Goal: Browse casually: Explore the website without a specific task or goal

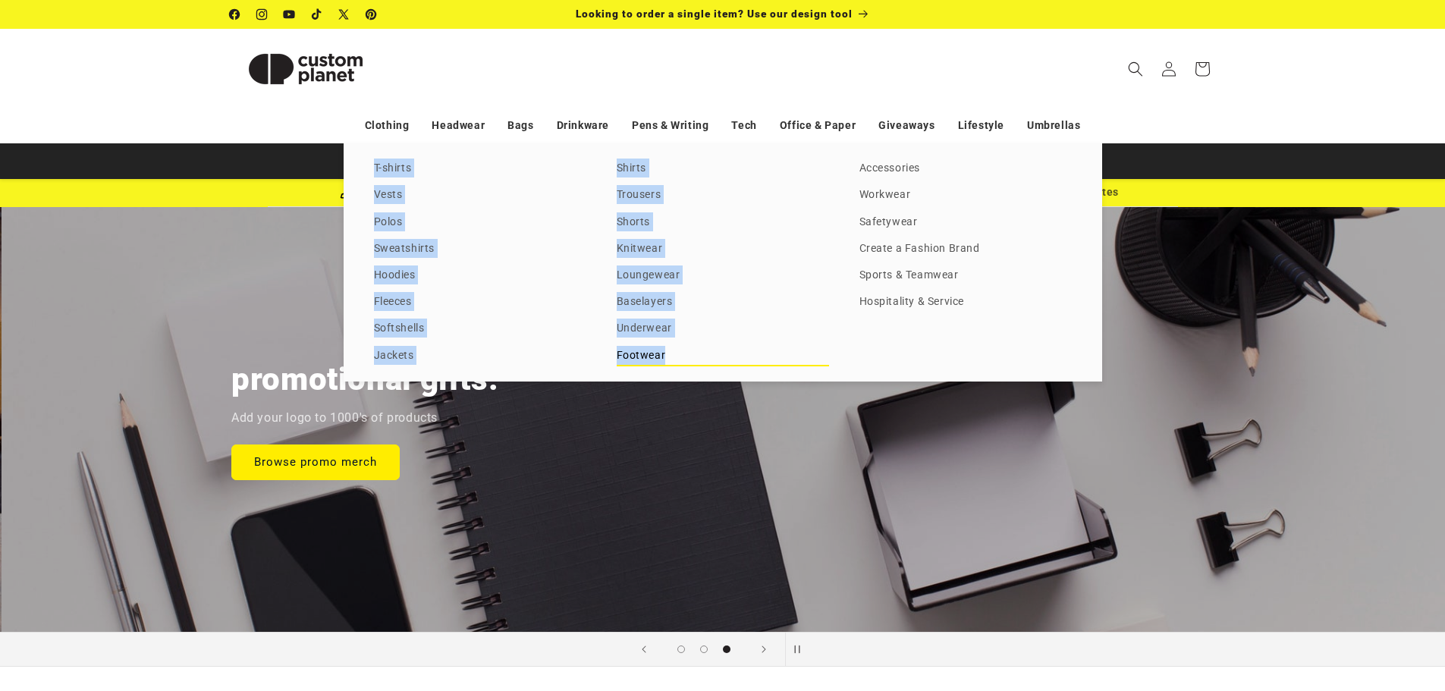
scroll to position [0, 2890]
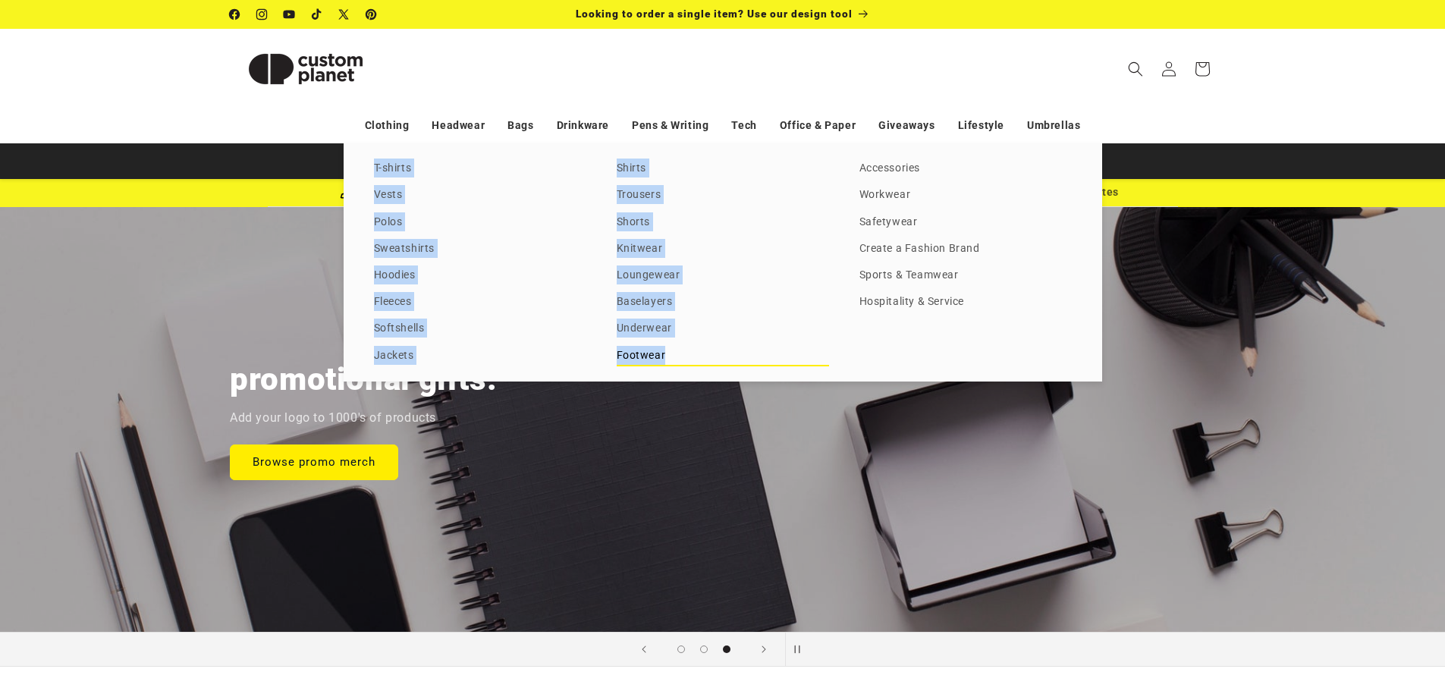
drag, startPoint x: 365, startPoint y: 165, endPoint x: 677, endPoint y: 363, distance: 368.9
click at [677, 363] on div "T-shirts Vests Polos Sweatshirts Hoodies Fleeces Softshells Jackets Shirts Trou…" at bounding box center [723, 262] width 758 height 238
copy div "T-shirts Vests Polos Sweatshirts Hoodies Fleeces Softshells Jackets Shirts Trou…"
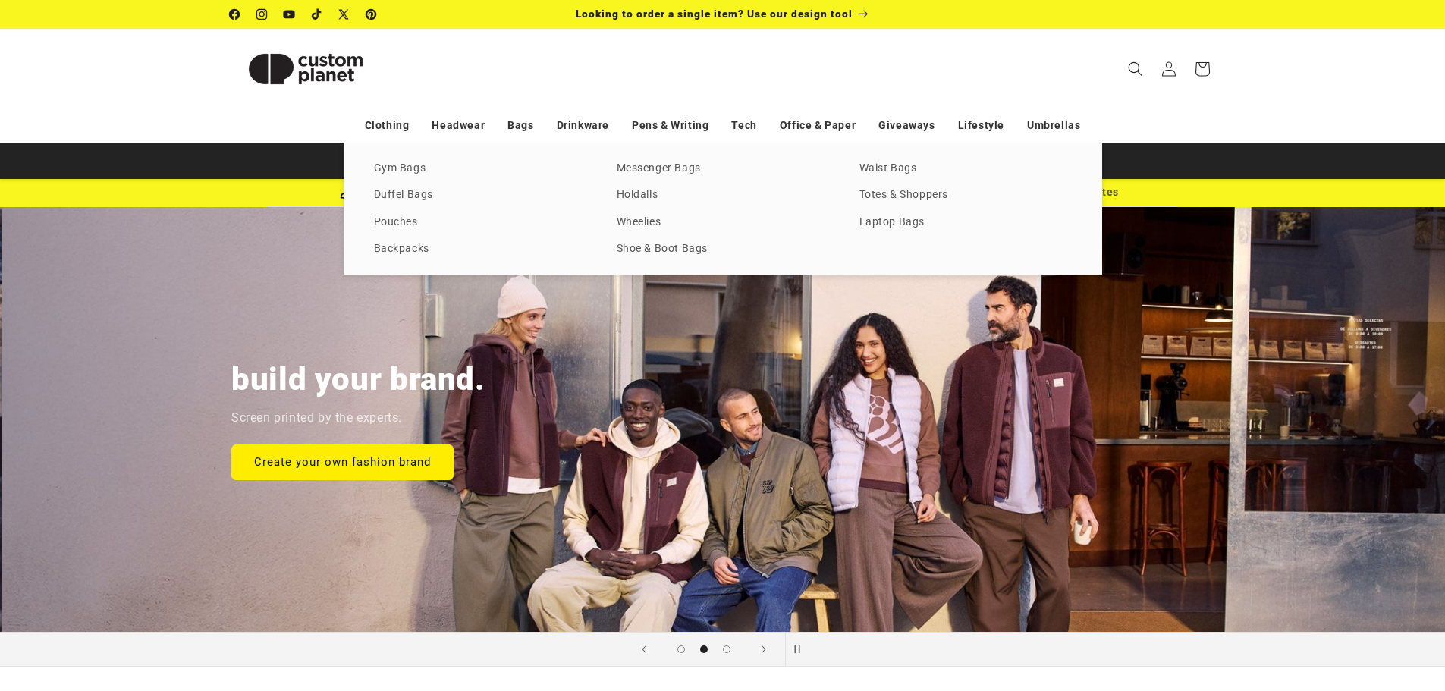
scroll to position [0, 1445]
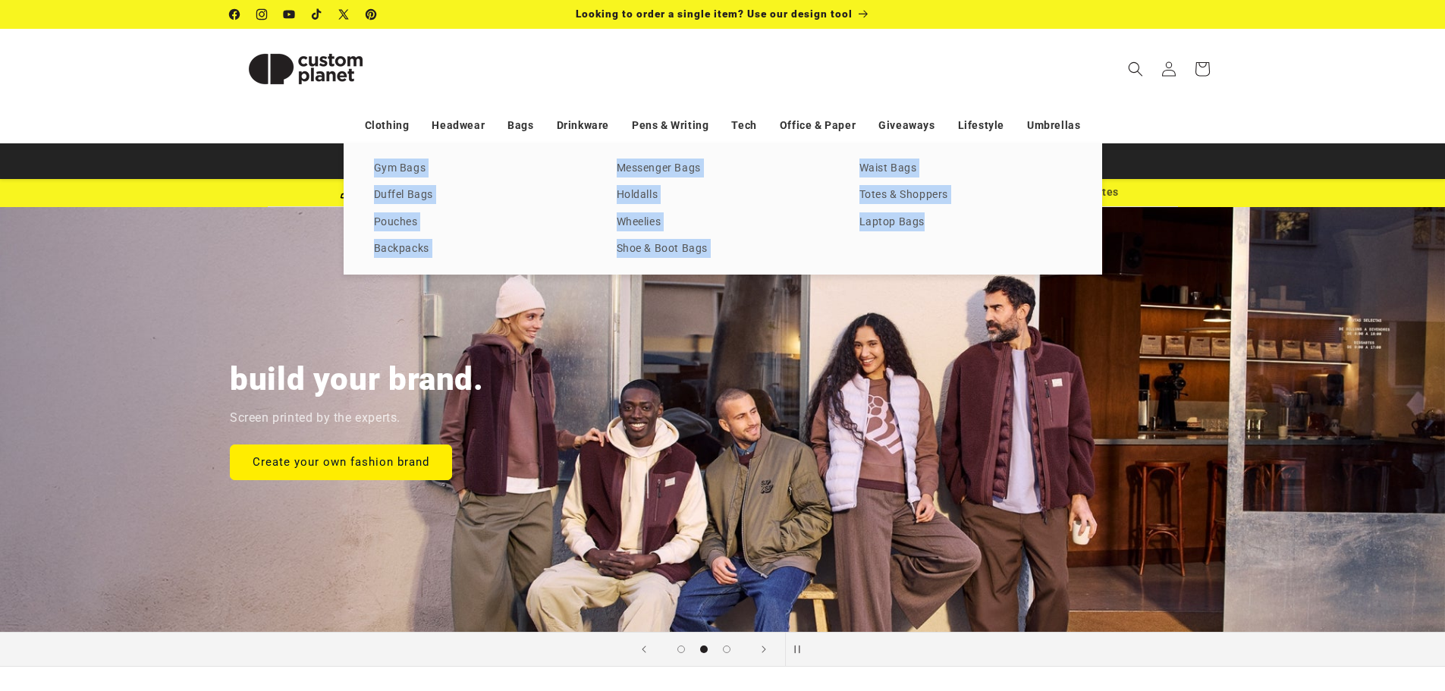
drag, startPoint x: 363, startPoint y: 168, endPoint x: 925, endPoint y: 240, distance: 565.9
click at [925, 240] on div "Gym Bags Duffel Bags Pouches Backpacks Messenger Bags Holdalls Wheelies Shoe & …" at bounding box center [723, 208] width 758 height 131
copy div "Gym Bags Duffel Bags Pouches Backpacks Messenger Bags Holdalls Wheelies Shoe & …"
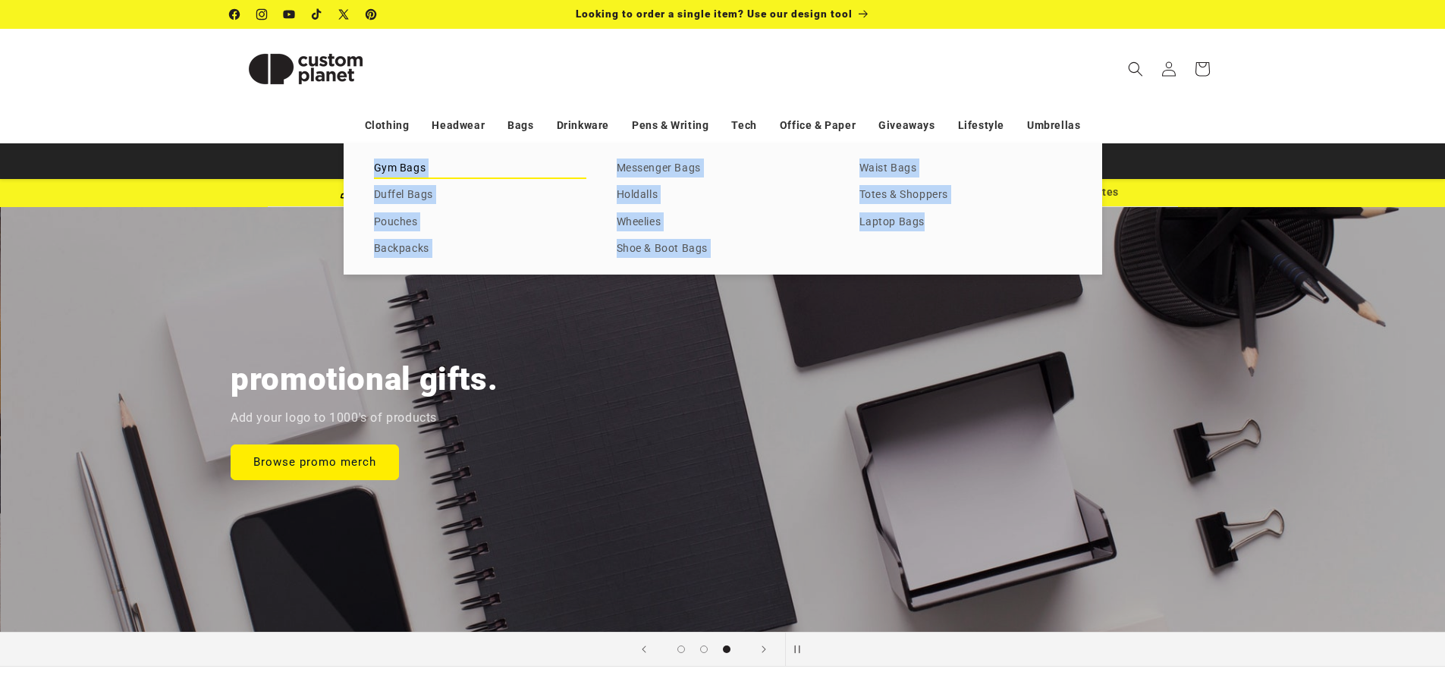
scroll to position [0, 2890]
copy div "Gym Bags Duffel Bags Pouches Backpacks Messenger Bags Holdalls Wheelies Shoe & …"
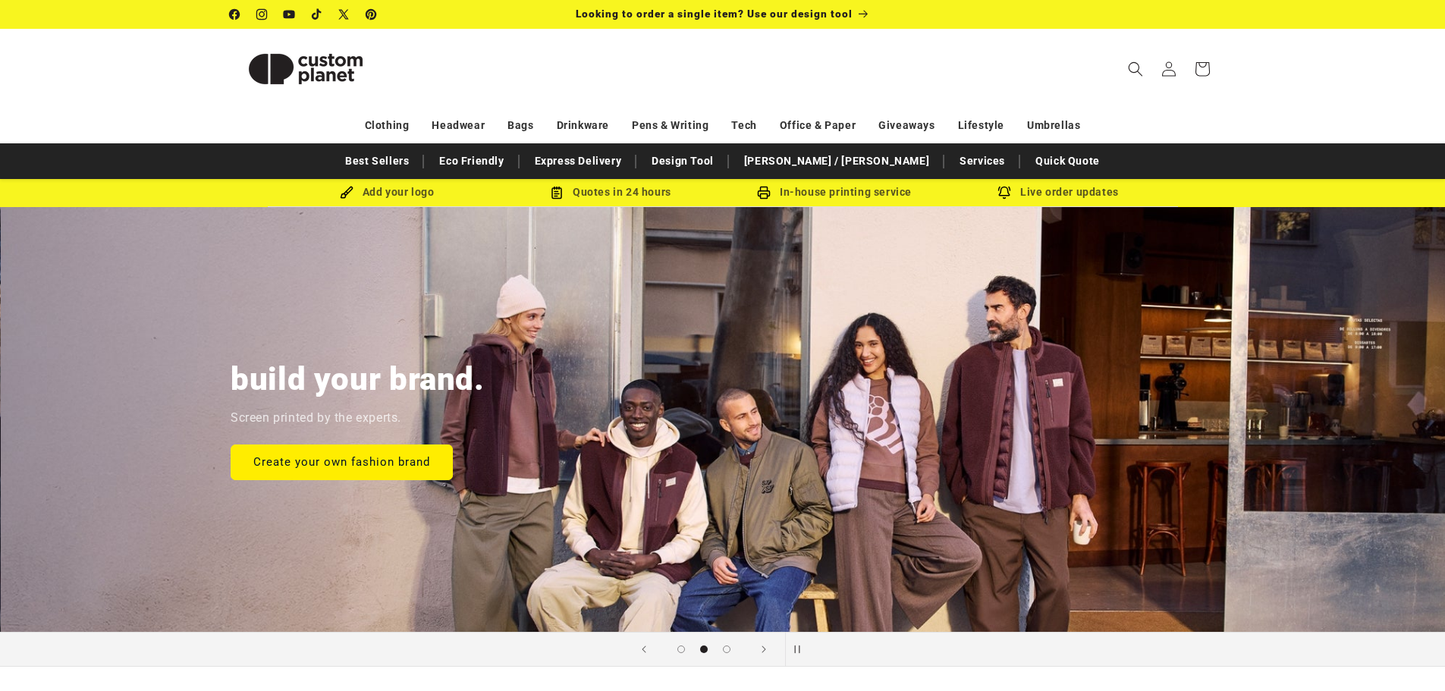
scroll to position [0, 1445]
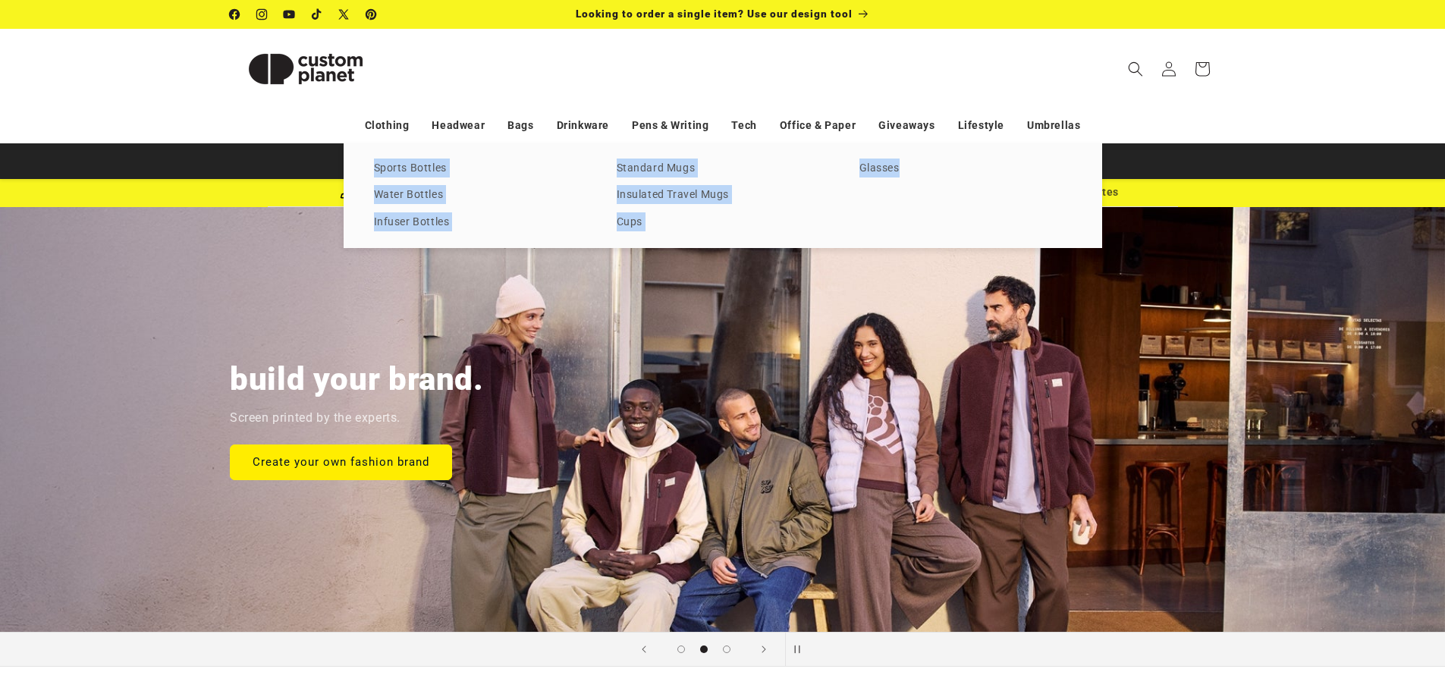
drag, startPoint x: 370, startPoint y: 170, endPoint x: 911, endPoint y: 199, distance: 541.6
click at [911, 199] on div "Sports Bottles Water Bottles Infuser Bottles Standard Mugs Insulated Travel Mug…" at bounding box center [723, 195] width 758 height 105
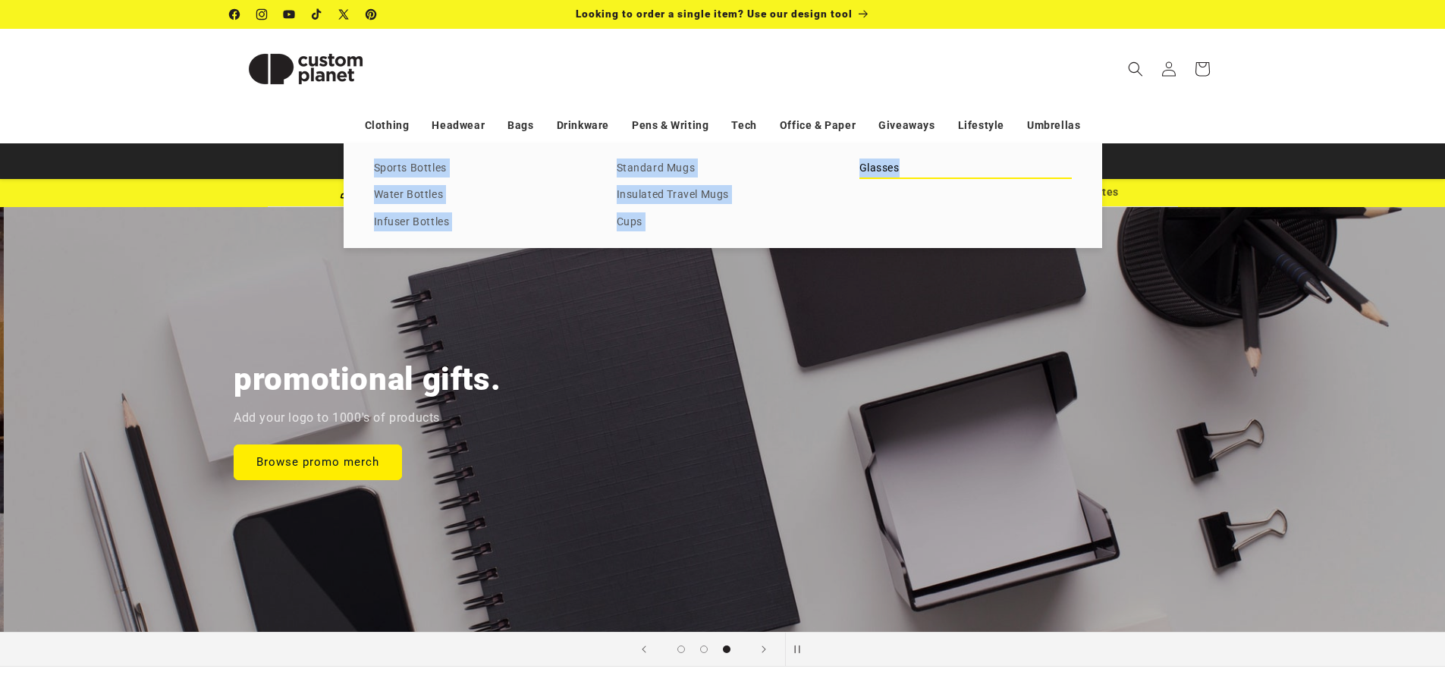
scroll to position [0, 2890]
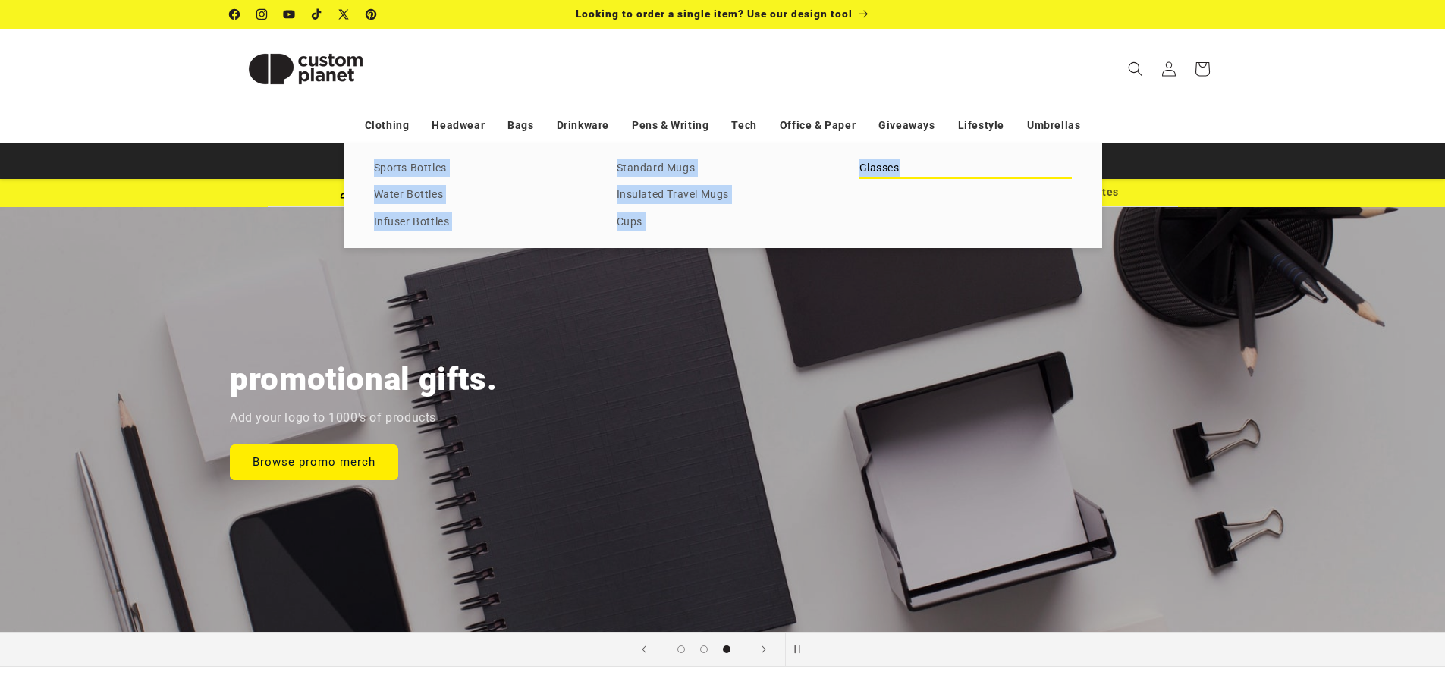
copy div "Sports Bottles Water Bottles Infuser Bottles Standard Mugs Insulated Travel Mug…"
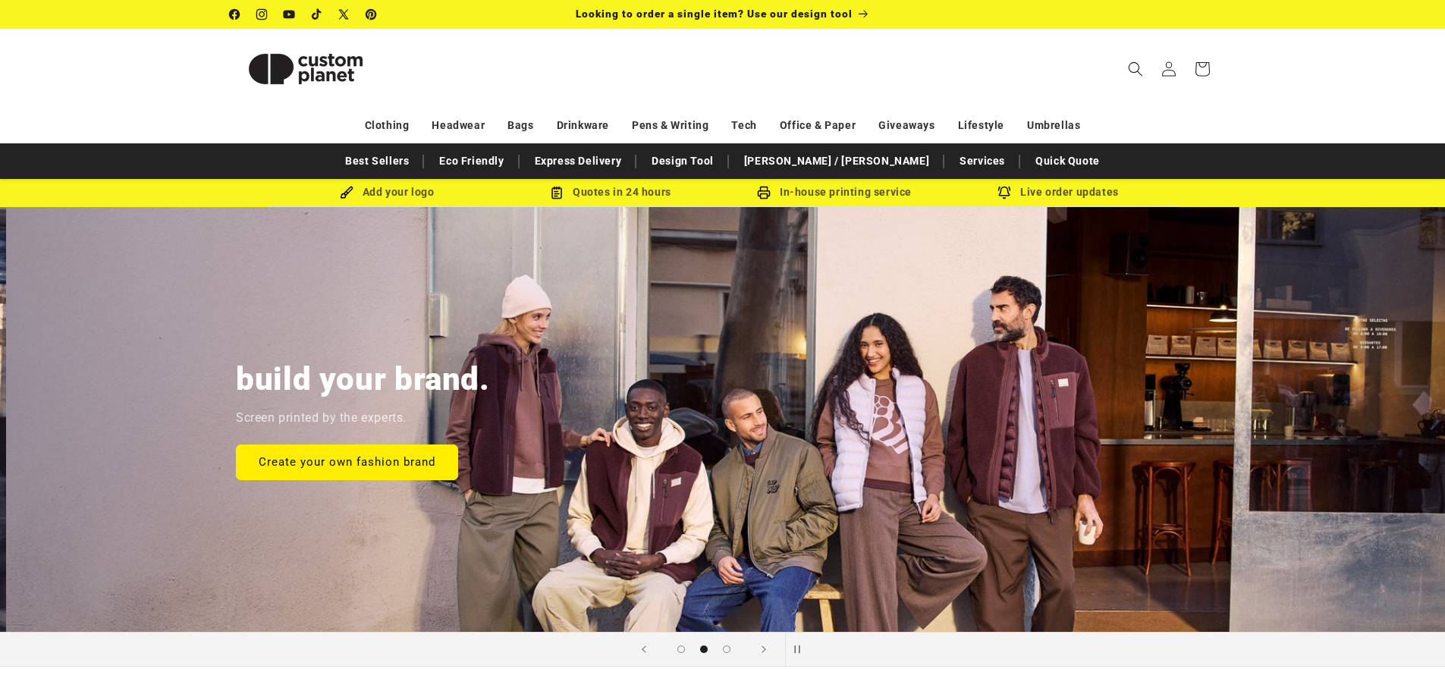
scroll to position [0, 1445]
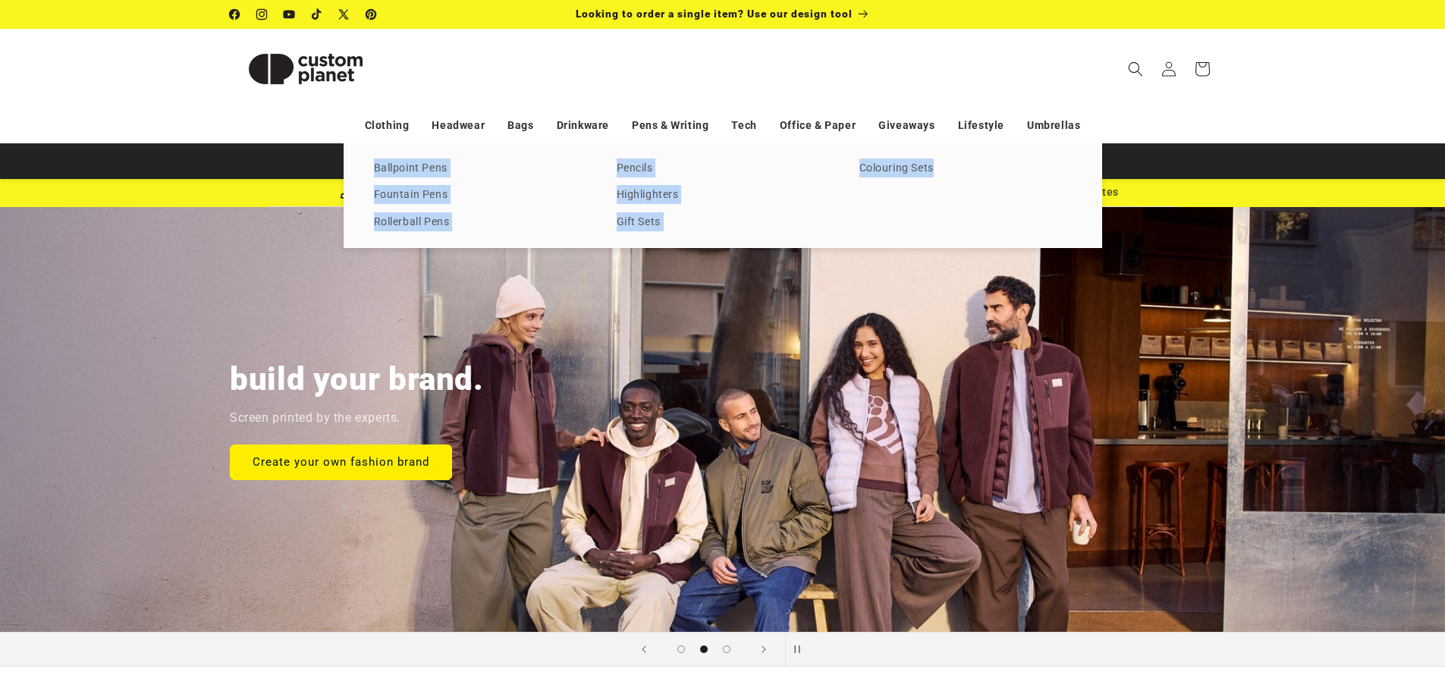
drag, startPoint x: 366, startPoint y: 168, endPoint x: 934, endPoint y: 187, distance: 567.7
click at [934, 187] on div "Ballpoint Pens Fountain Pens Rollerball Pens Pencils Highlighters Gift Sets Col…" at bounding box center [723, 195] width 758 height 105
copy div "Ballpoint Pens Fountain Pens Rollerball Pens Pencils Highlighters Gift Sets Col…"
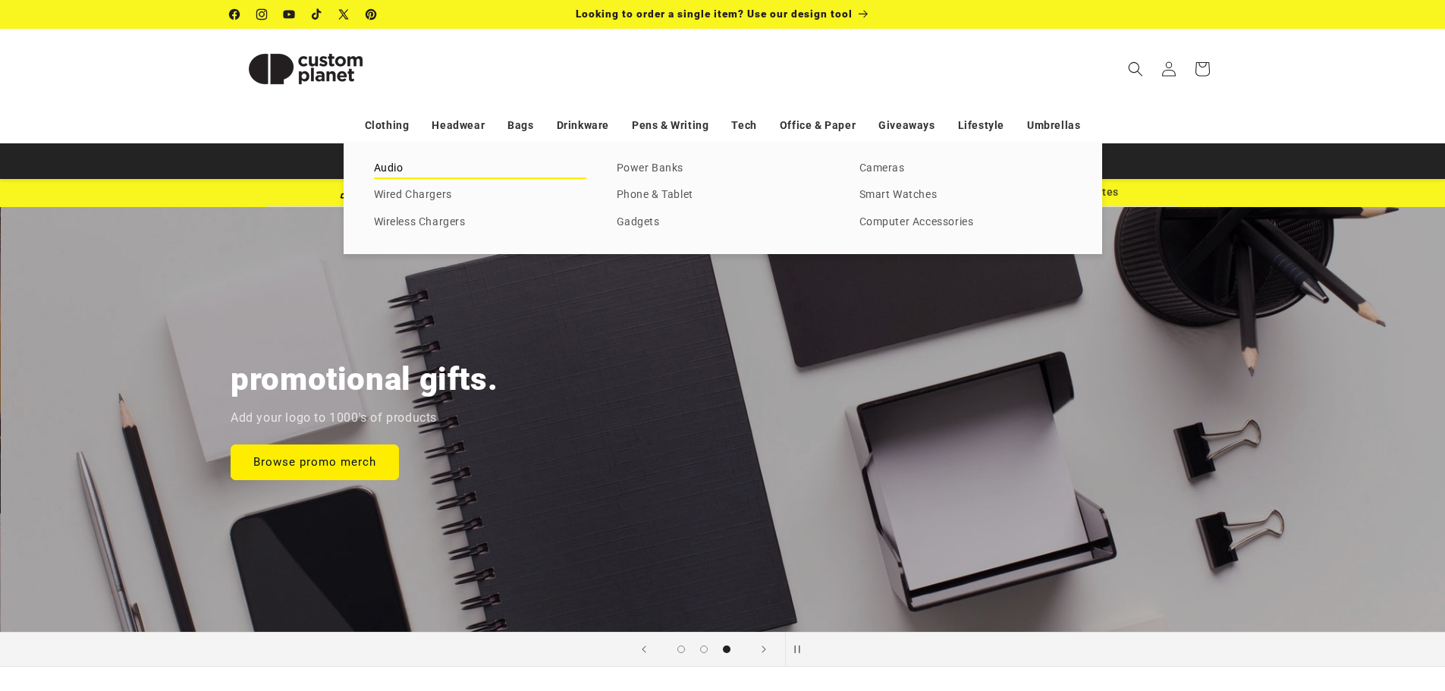
scroll to position [0, 2890]
drag, startPoint x: 427, startPoint y: 223, endPoint x: 393, endPoint y: 231, distance: 35.1
click at [425, 225] on link "Wireless Chargers" at bounding box center [480, 222] width 212 height 20
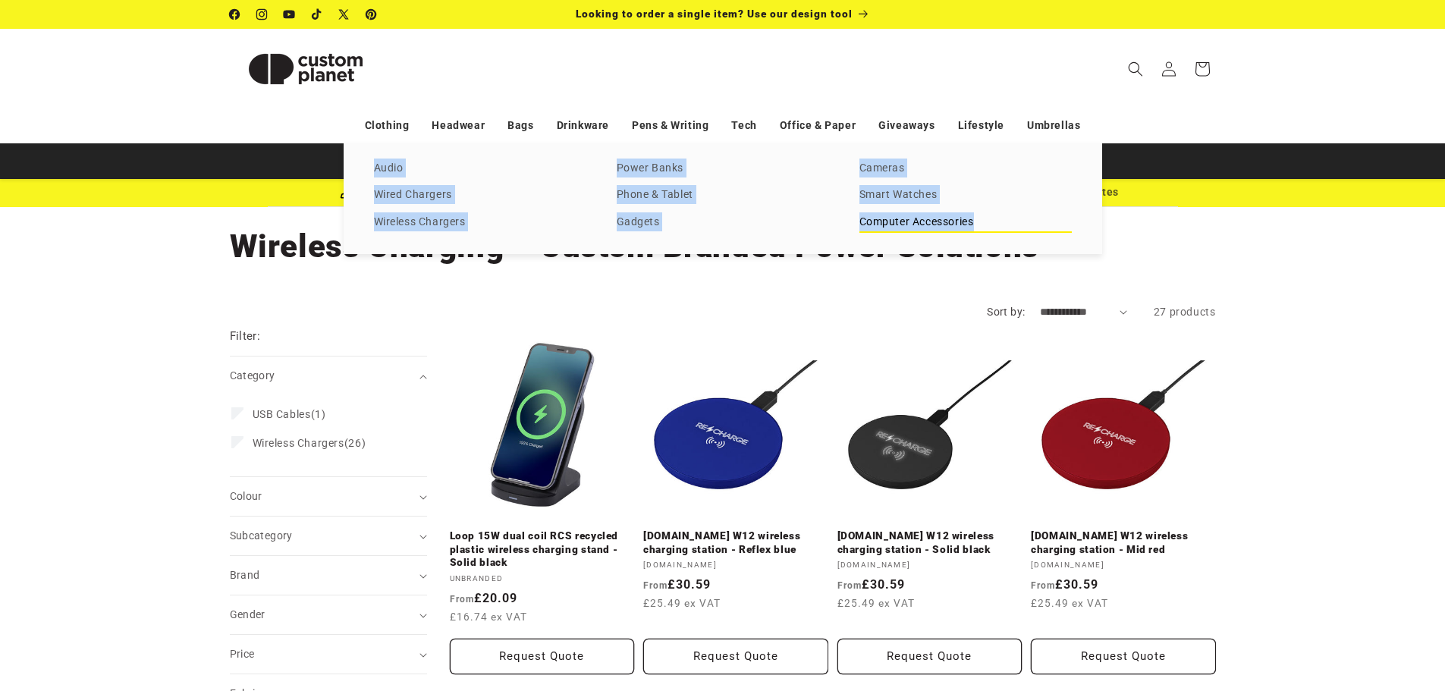
drag, startPoint x: 363, startPoint y: 168, endPoint x: 981, endPoint y: 228, distance: 621.0
click at [981, 228] on div "Audio Wired Chargers Wireless Chargers Power Banks Phone & Tablet Gadgets Camer…" at bounding box center [723, 198] width 758 height 111
copy div "Audio Wired Chargers Wireless Chargers Power Banks Phone & Tablet Gadgets Camer…"
click at [743, 149] on div "Audio Wired Chargers Wireless Chargers Power Banks Phone & Tablet Gadgets Camer…" at bounding box center [723, 198] width 758 height 111
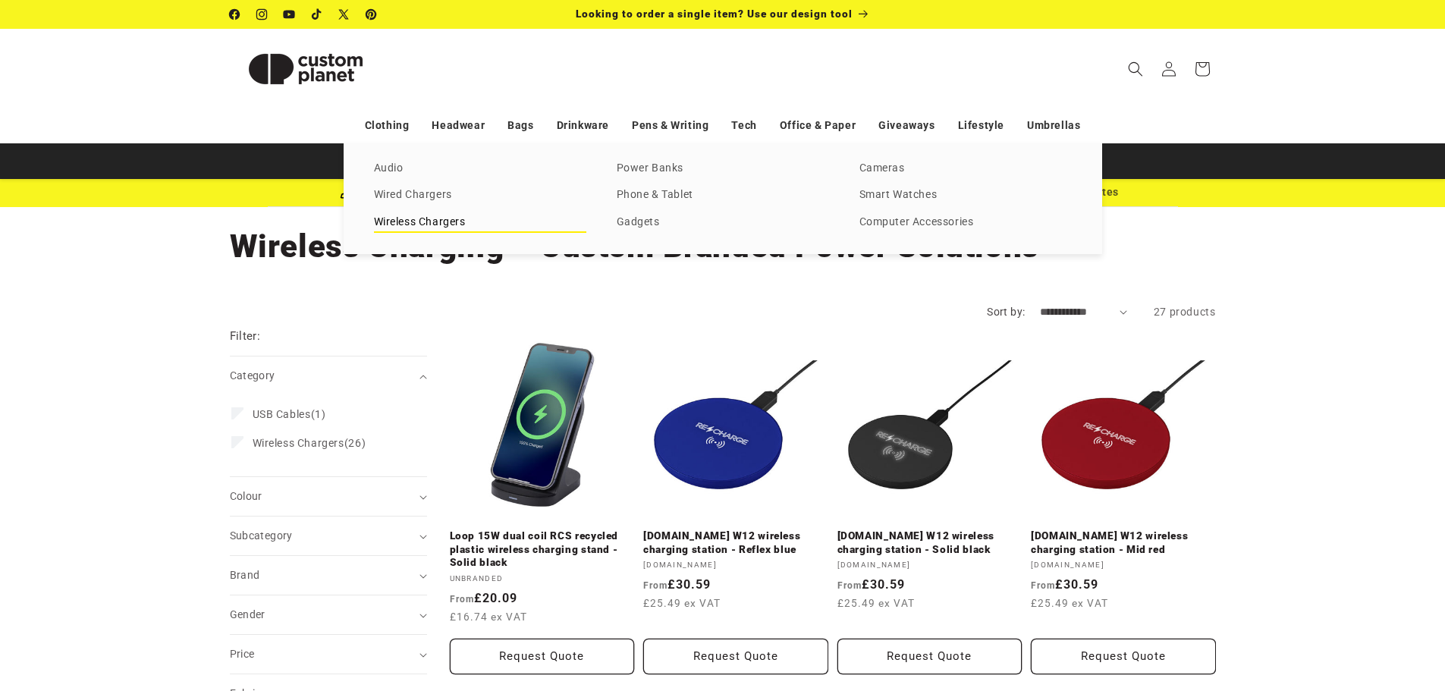
click at [422, 220] on link "Wireless Chargers" at bounding box center [480, 222] width 212 height 20
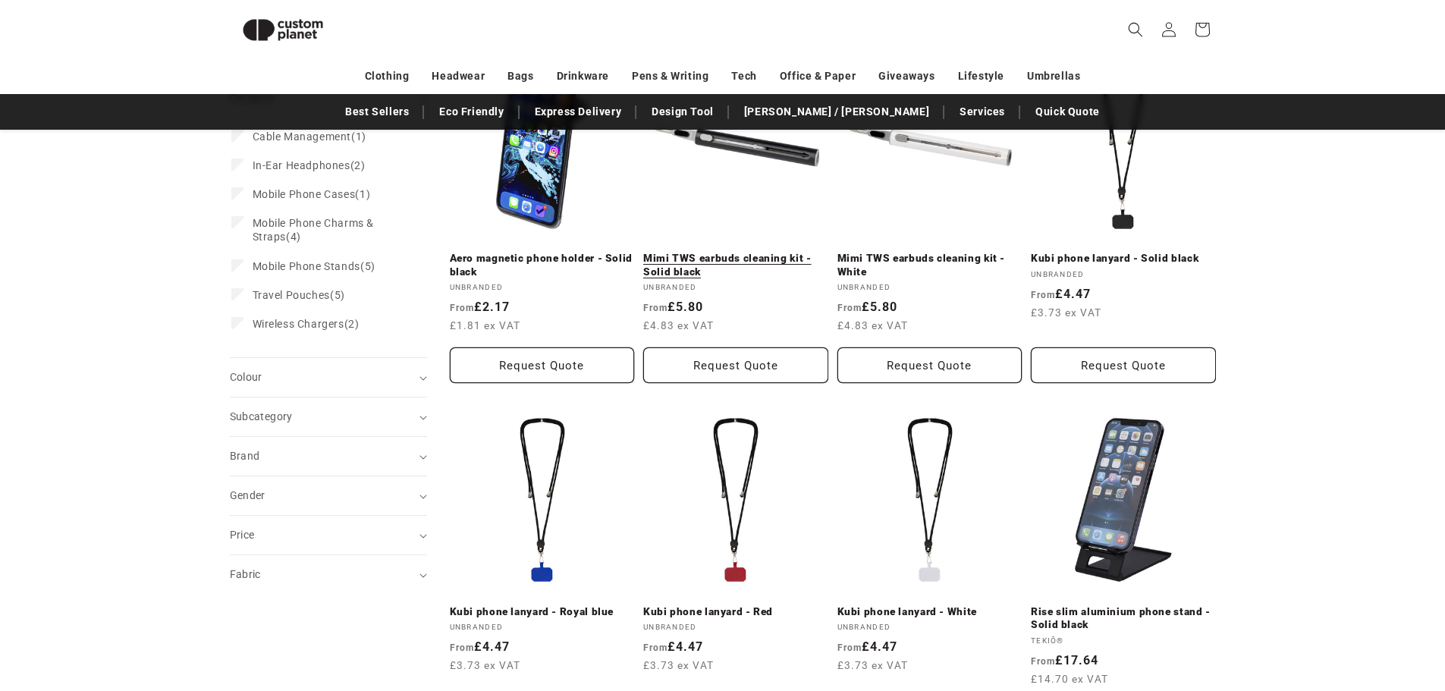
scroll to position [284, 0]
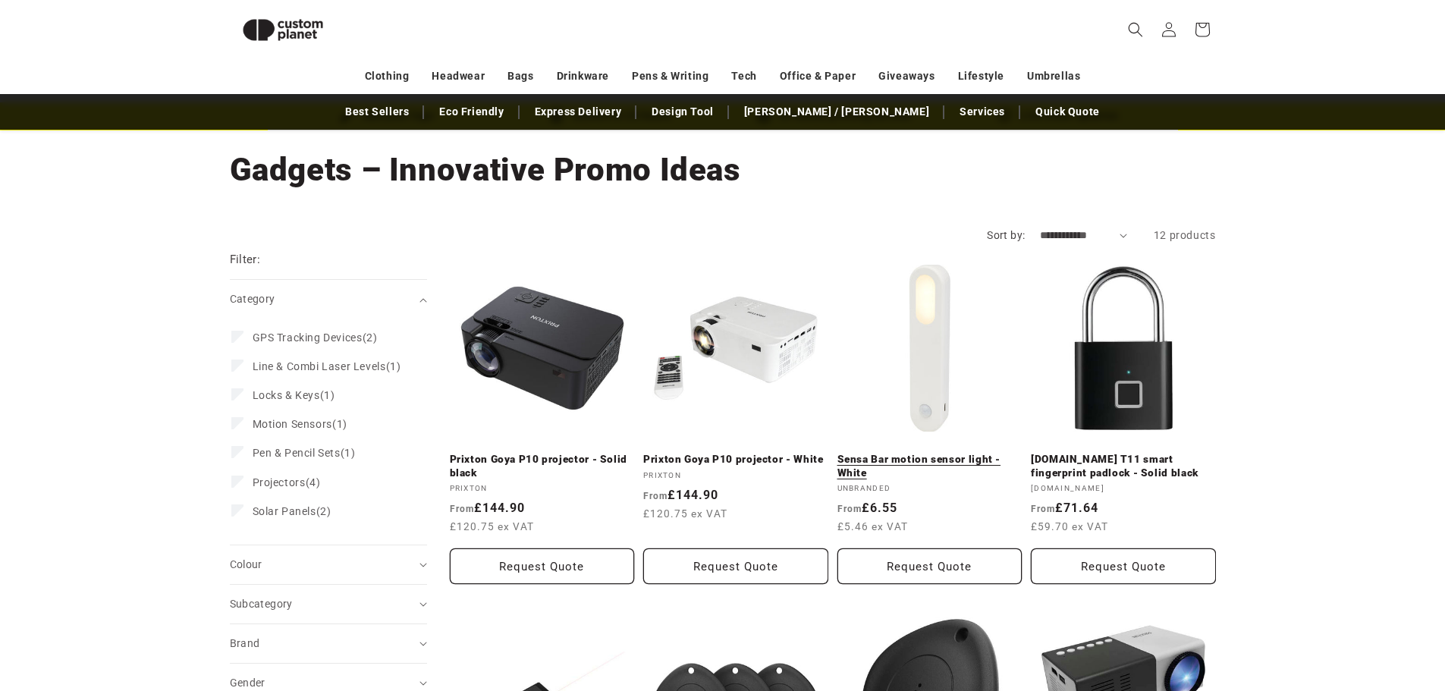
scroll to position [55, 0]
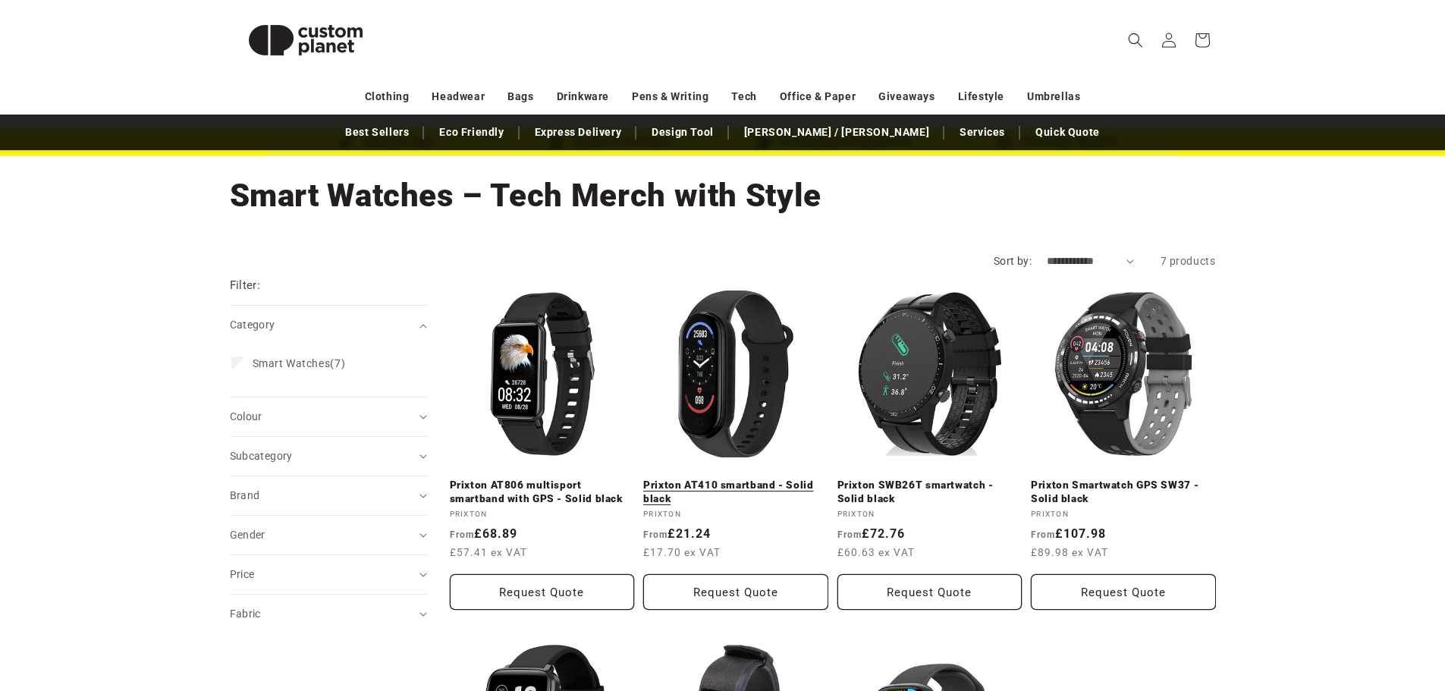
scroll to position [152, 0]
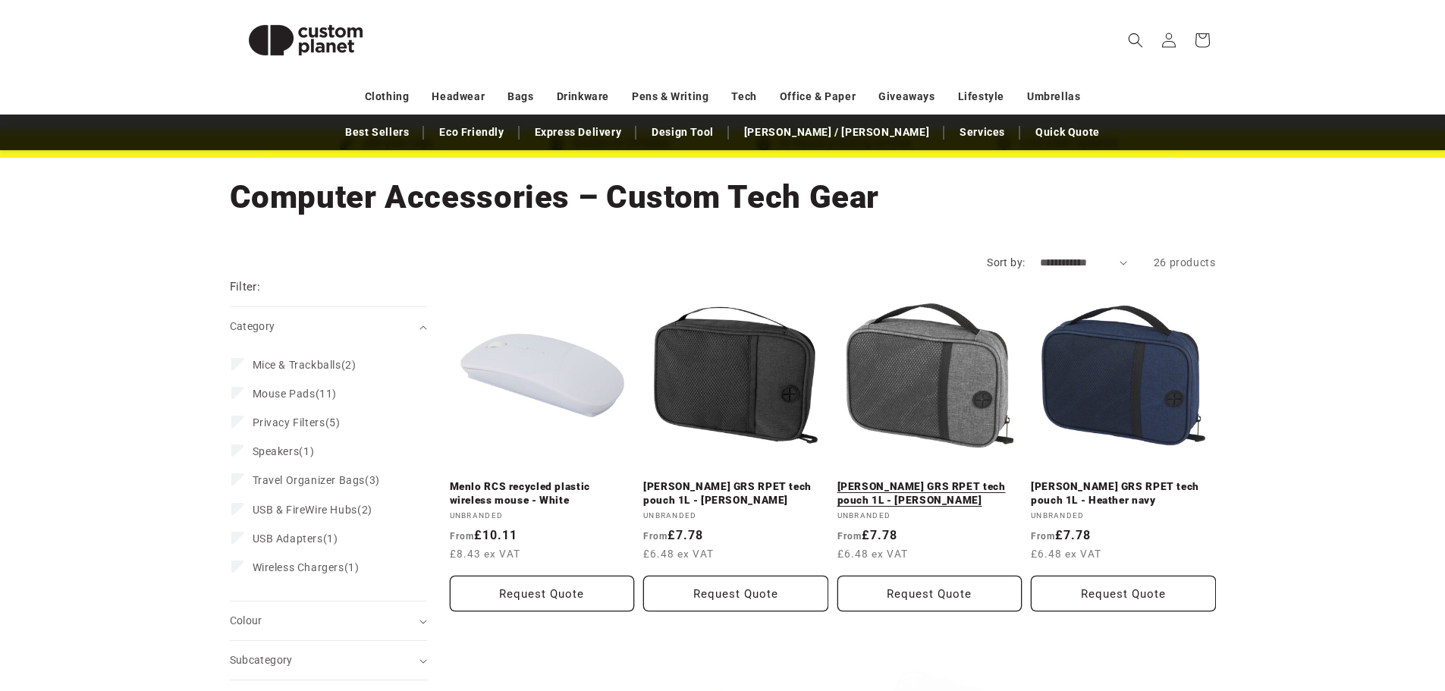
scroll to position [76, 0]
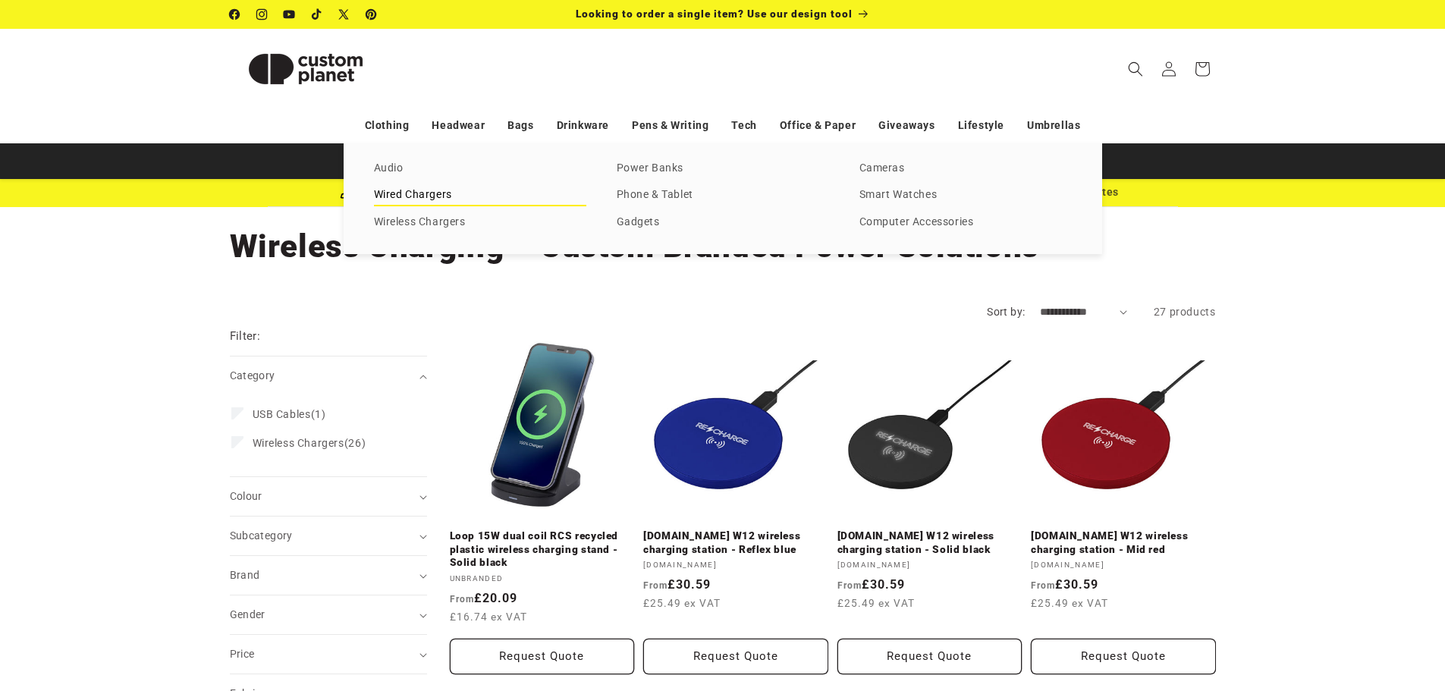
click at [410, 193] on link "Wired Chargers" at bounding box center [480, 195] width 212 height 20
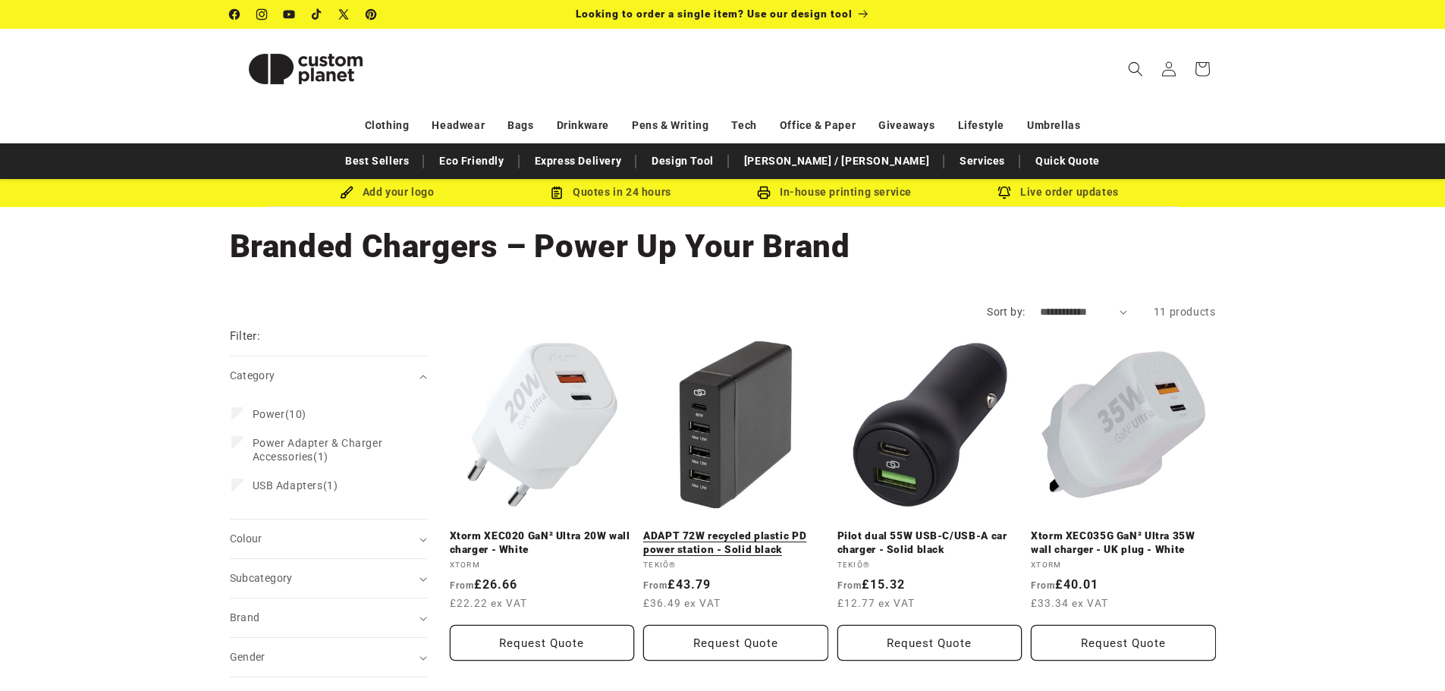
click at [730, 529] on link "ADAPT 72W recycled plastic PD power station - Solid black" at bounding box center [735, 542] width 185 height 27
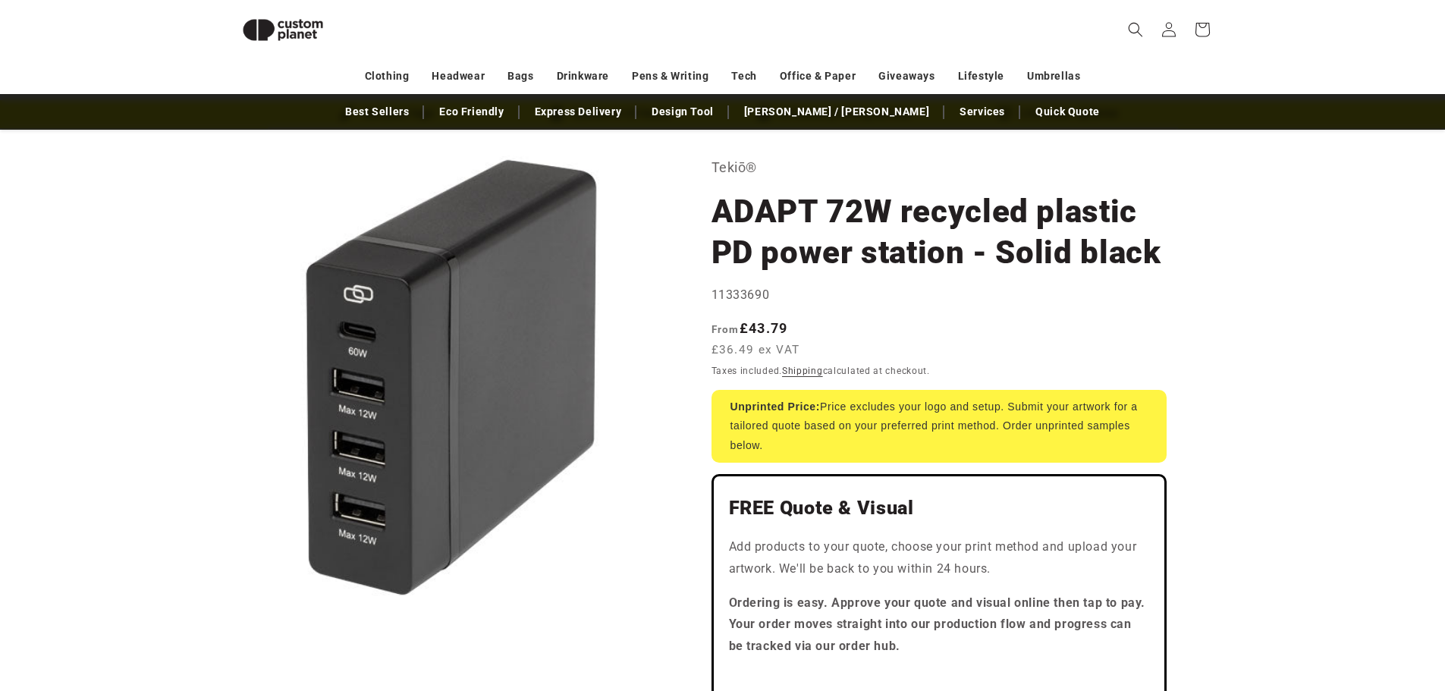
scroll to position [55, 0]
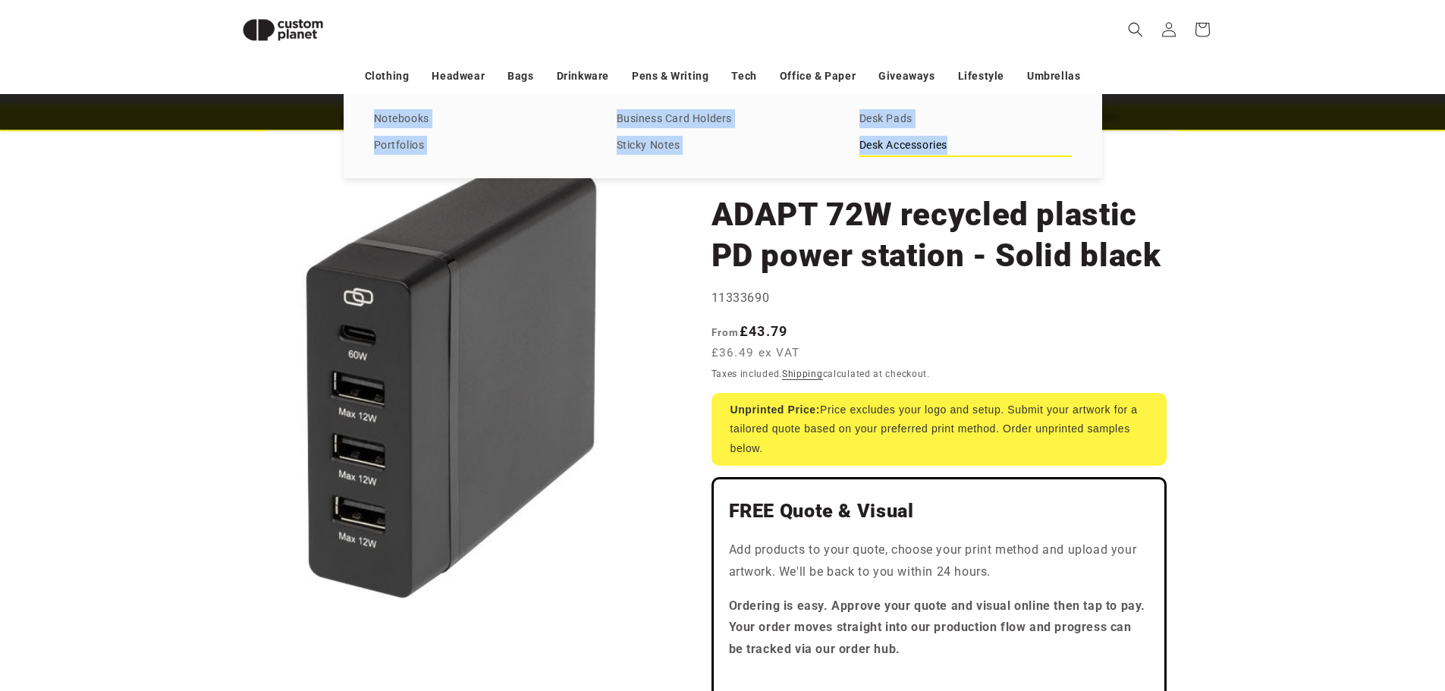
drag, startPoint x: 360, startPoint y: 118, endPoint x: 966, endPoint y: 154, distance: 607.1
click at [966, 154] on div "Notebooks [GEOGRAPHIC_DATA] Business Card Holders Sticky Notes Desk Pads Desk A…" at bounding box center [723, 135] width 758 height 83
copy div "Notebooks Portfolios Business Card Holders Sticky Notes Desk Pads Desk Accessor…"
click at [1094, 140] on div "Notebooks [GEOGRAPHIC_DATA] Business Card Holders Sticky Notes Desk Pads Desk A…" at bounding box center [723, 135] width 758 height 83
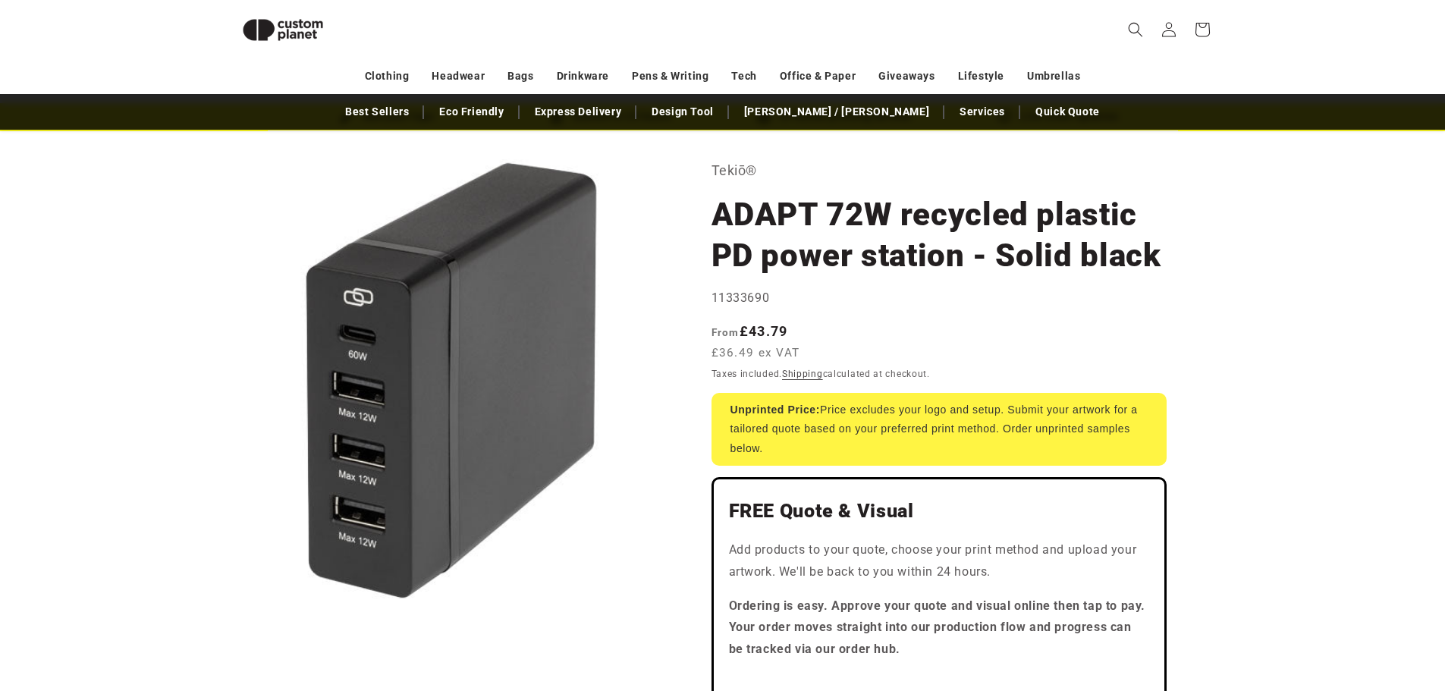
click at [303, 37] on img at bounding box center [283, 30] width 106 height 48
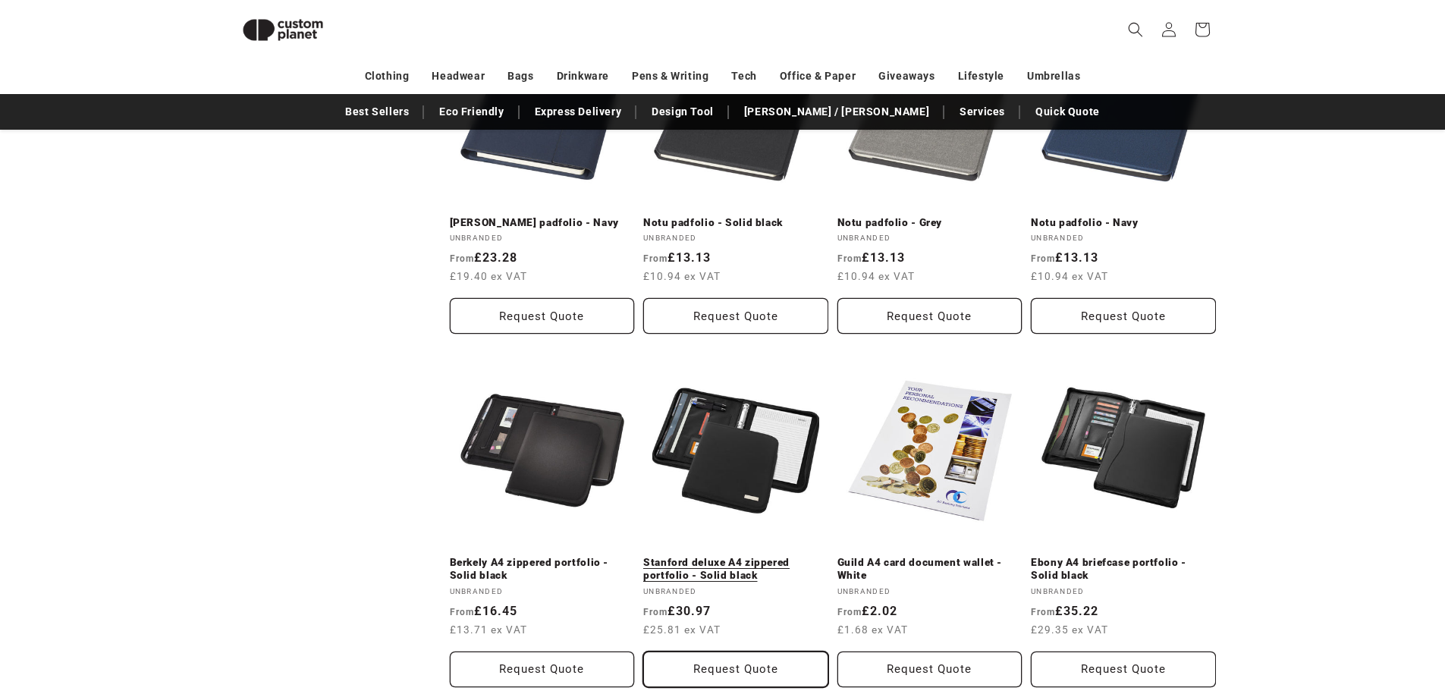
scroll to position [1117, 0]
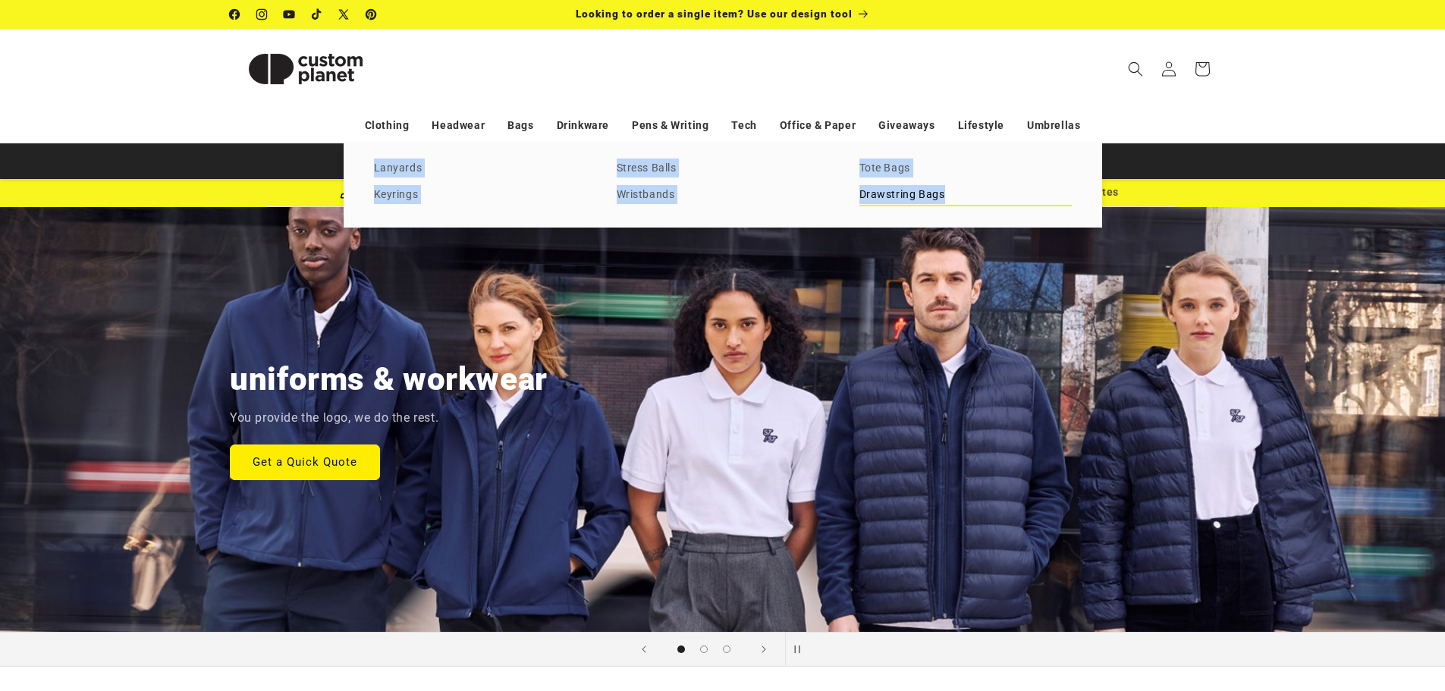
drag, startPoint x: 369, startPoint y: 166, endPoint x: 947, endPoint y: 199, distance: 578.1
click at [947, 199] on div "Lanyards Keyrings Stress Balls Wristbands Tote Bags Drawstring Bags" at bounding box center [723, 184] width 758 height 83
copy div "Lanyards Keyrings Stress Balls Wristbands Tote Bags Drawstring Bags"
drag, startPoint x: 363, startPoint y: 170, endPoint x: 936, endPoint y: 193, distance: 573.1
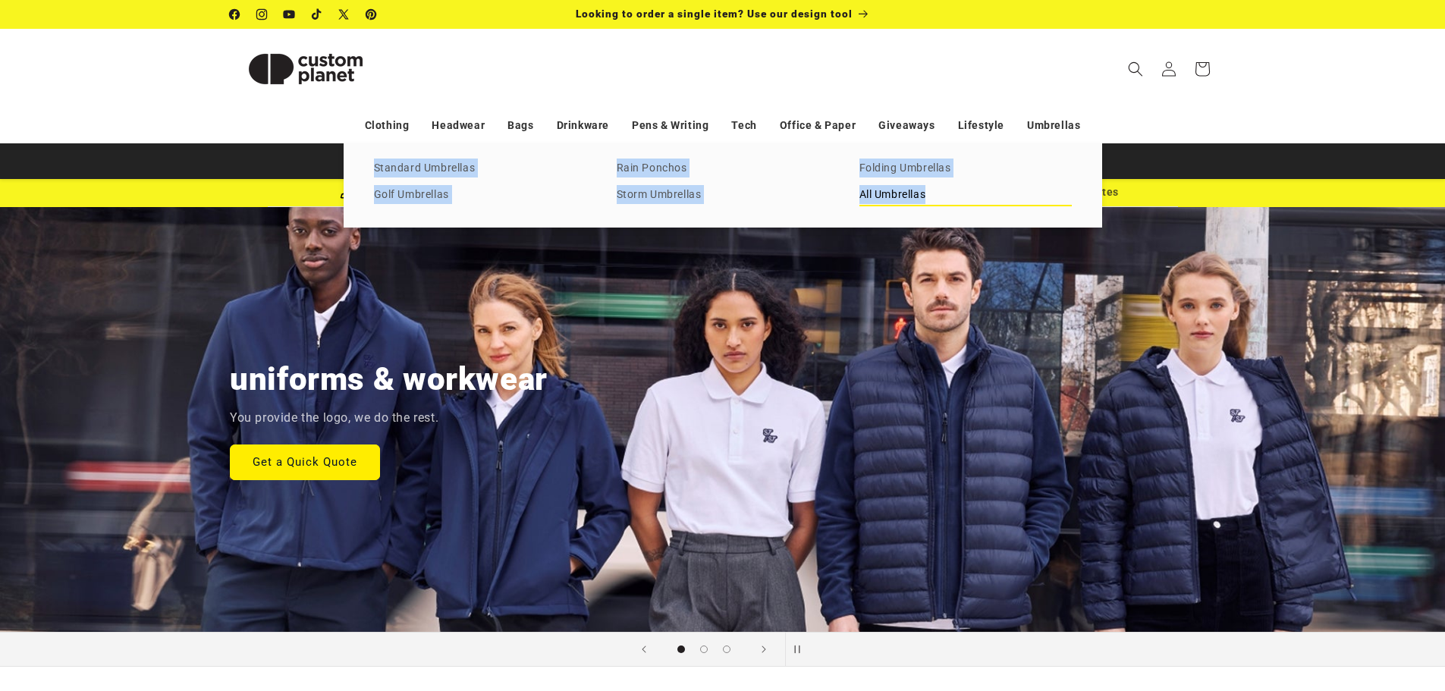
click at [936, 193] on div "Standard Umbrellas Golf Umbrellas Rain Ponchos Storm Umbrellas Folding Umbrella…" at bounding box center [723, 184] width 758 height 83
copy div "Standard Umbrellas Golf Umbrellas Rain Ponchos Storm Umbrellas Folding Umbrella…"
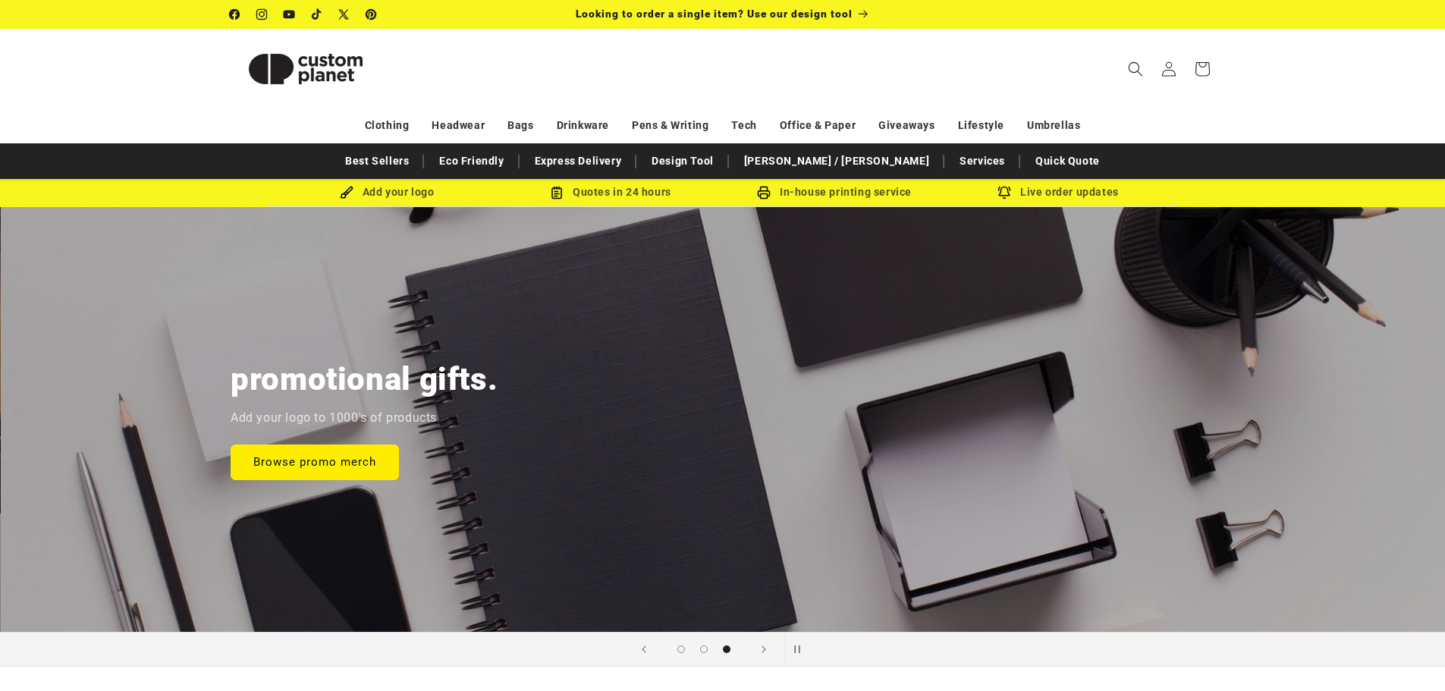
scroll to position [0, 2890]
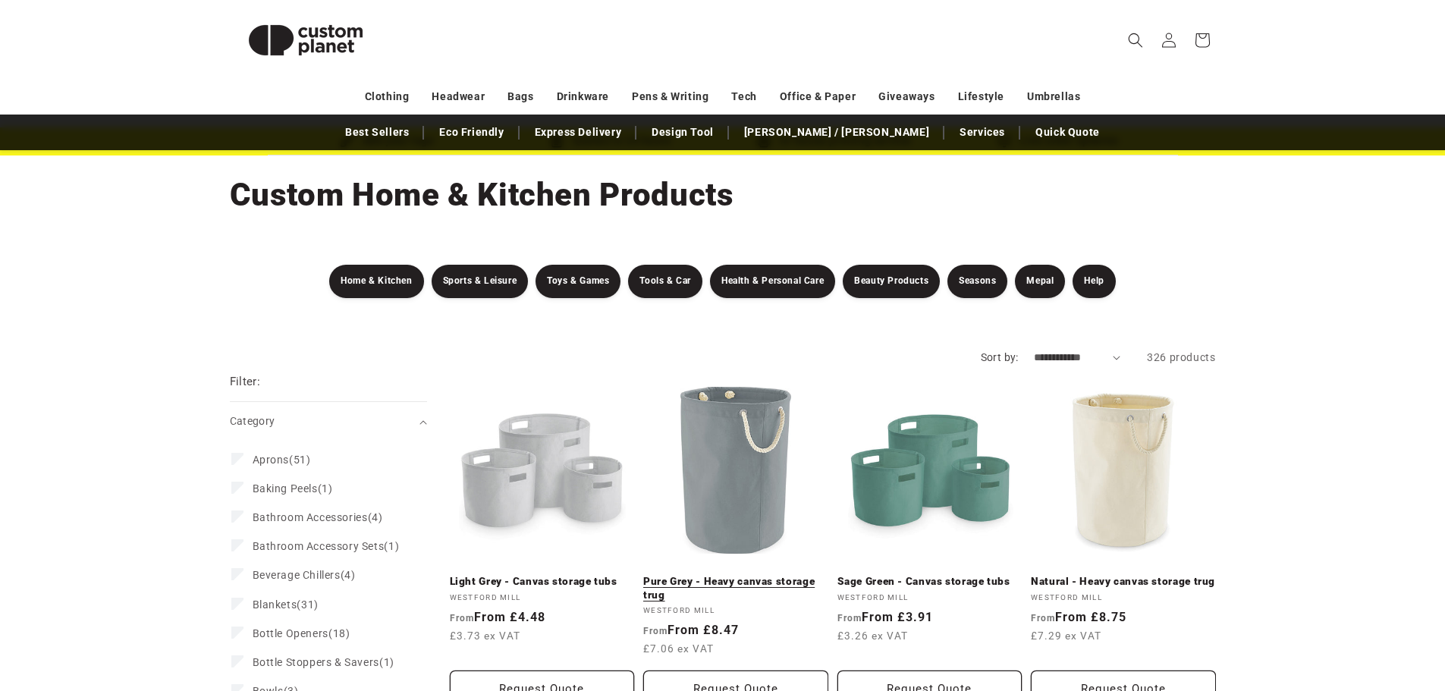
scroll to position [76, 0]
